Goal: Consume media (video, audio)

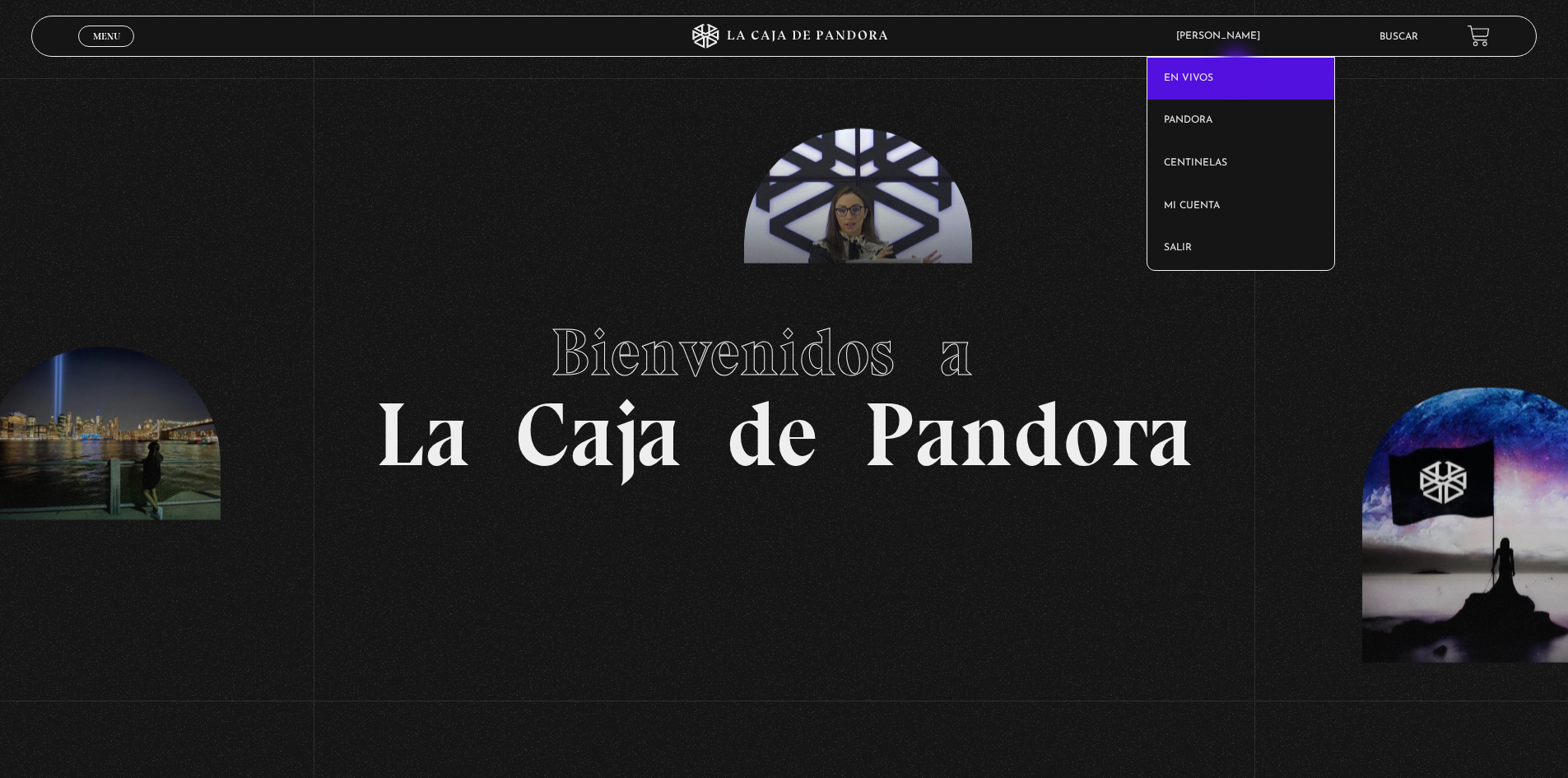
click at [1237, 67] on link "En vivos" at bounding box center [1241, 78] width 187 height 43
